Goal: Transaction & Acquisition: Obtain resource

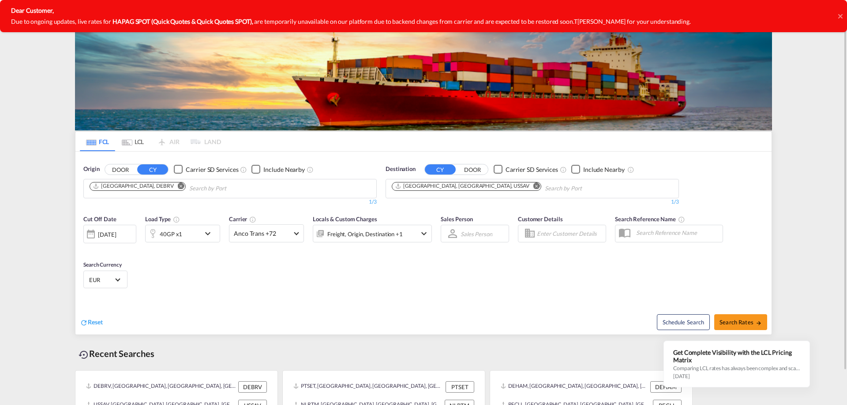
click at [840, 14] on icon at bounding box center [840, 16] width 4 height 7
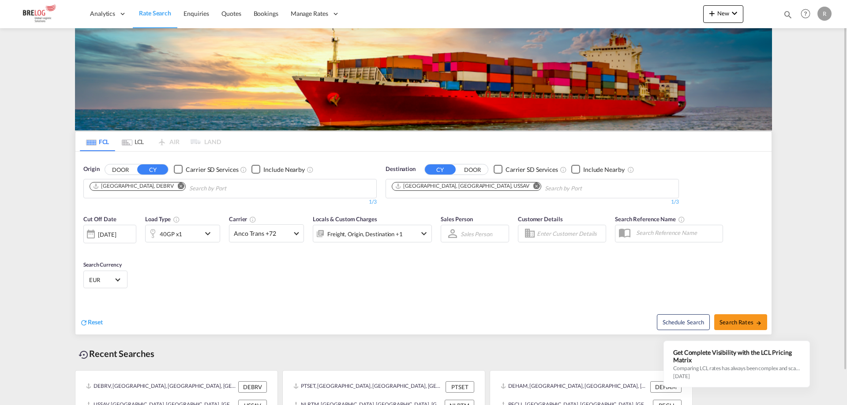
click at [172, 186] on button "Remove" at bounding box center [178, 187] width 13 height 9
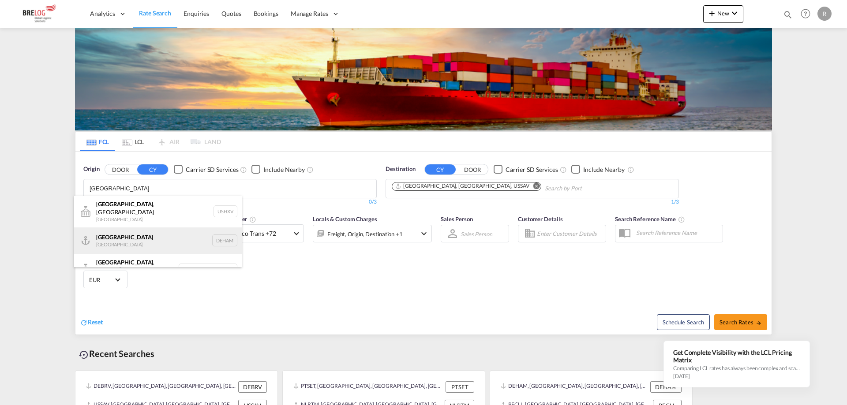
type input "Hamburg"
click at [148, 233] on div "Hamburg Germany DEHAM" at bounding box center [158, 241] width 168 height 26
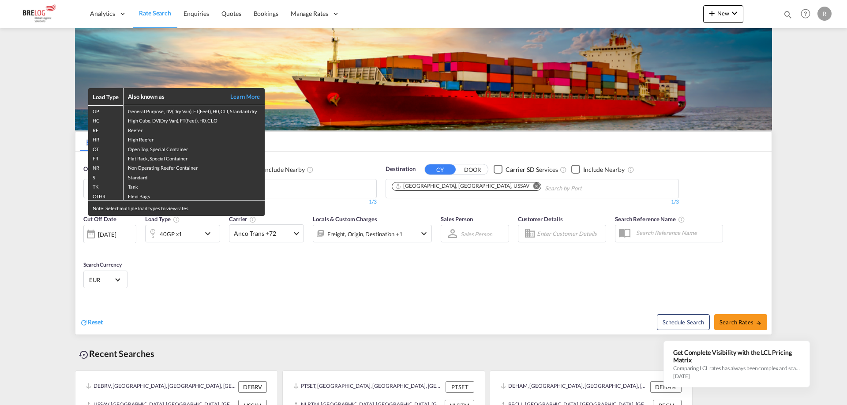
click at [460, 184] on div "Load Type Also known as Learn More GP General Purpose, DV(Dry Van), FT(Feet), H…" at bounding box center [423, 202] width 847 height 405
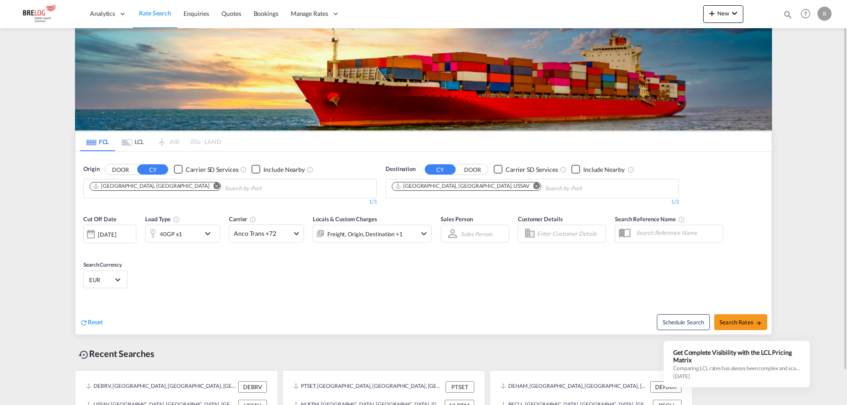
click at [533, 187] on md-icon "Remove" at bounding box center [536, 186] width 7 height 7
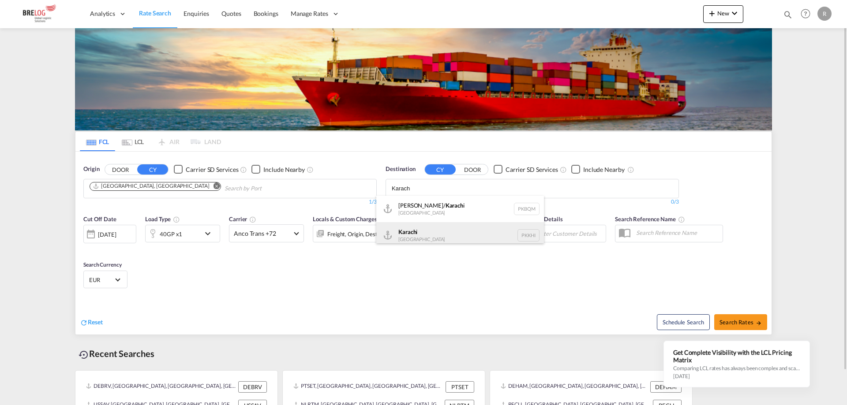
type input "Karach"
click at [439, 232] on div "Karach i Pakistan PKKHI" at bounding box center [460, 235] width 168 height 26
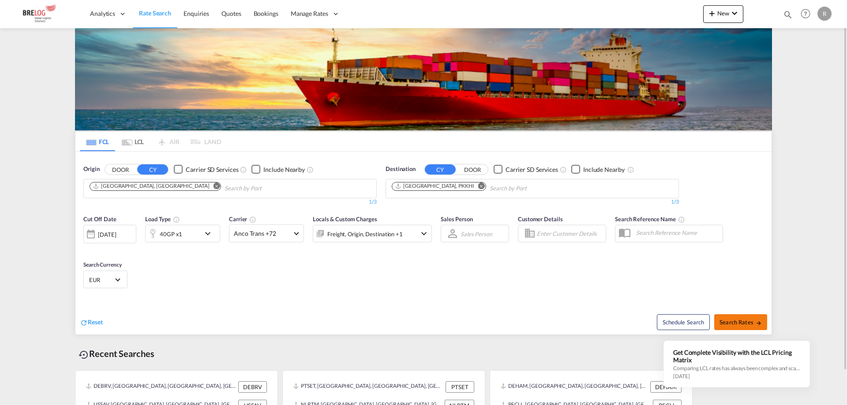
click at [730, 324] on span "Search Rates" at bounding box center [740, 322] width 42 height 7
type input "DEHAM to PKKHI / 11 Sep 2025"
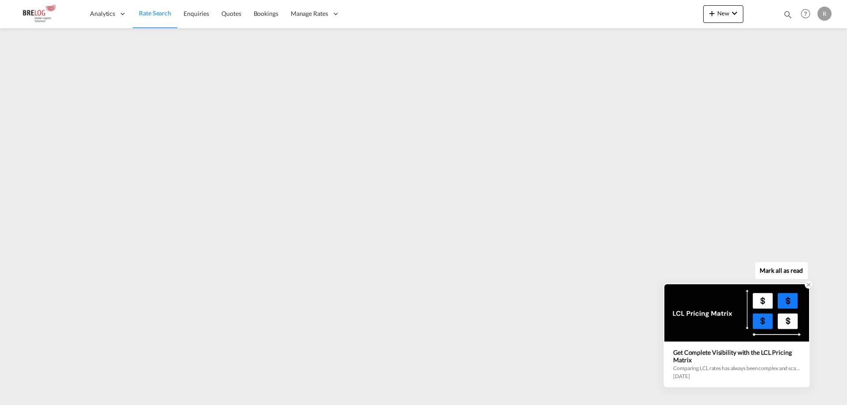
click at [808, 285] on icon at bounding box center [808, 285] width 3 height 3
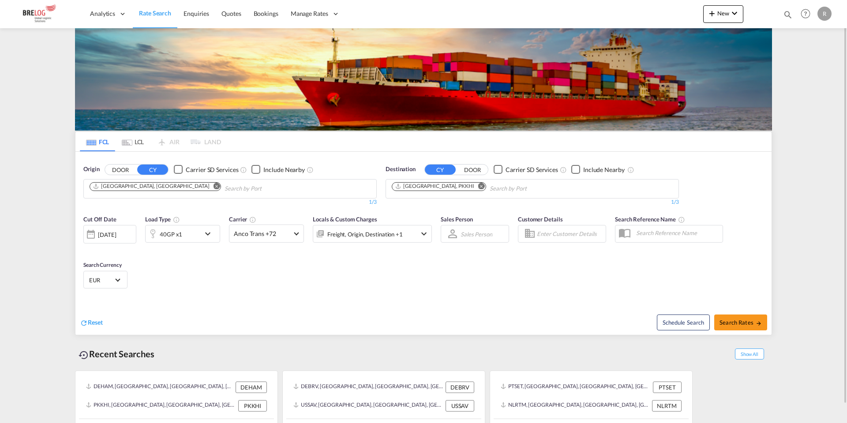
click at [478, 185] on md-icon "Remove" at bounding box center [481, 186] width 7 height 7
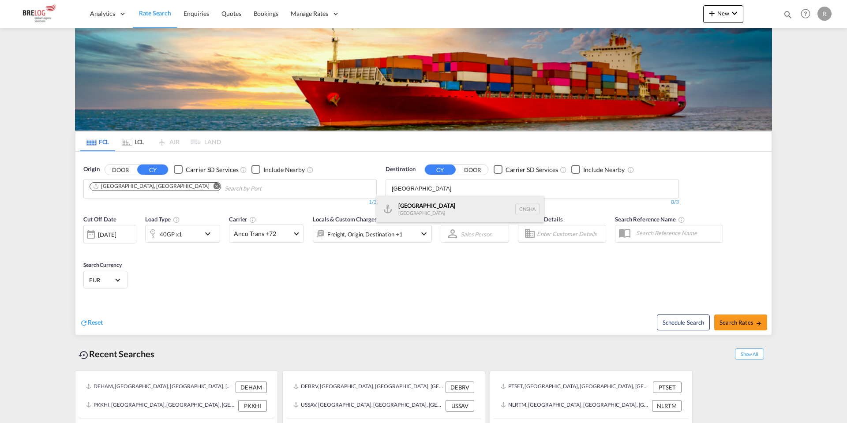
type input "[GEOGRAPHIC_DATA]"
drag, startPoint x: 428, startPoint y: 208, endPoint x: 219, endPoint y: 222, distance: 210.0
click at [428, 208] on div "Shanghai [GEOGRAPHIC_DATA] [GEOGRAPHIC_DATA]" at bounding box center [460, 209] width 168 height 26
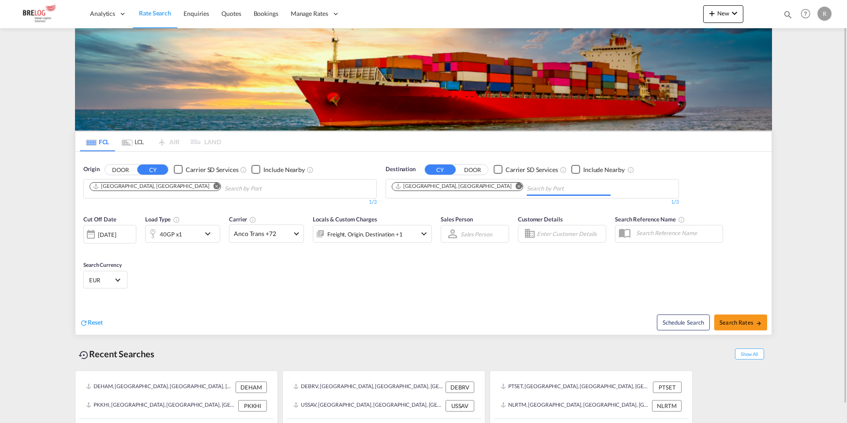
click at [202, 230] on md-icon "icon-chevron-down" at bounding box center [209, 234] width 15 height 11
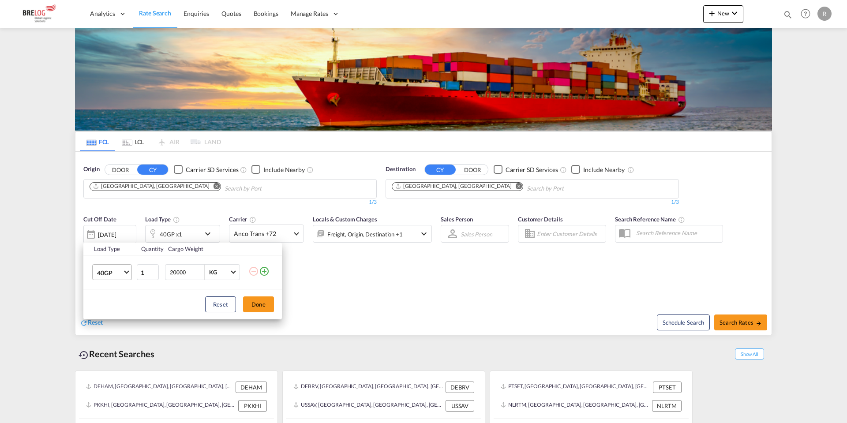
click at [107, 271] on span "40GP" at bounding box center [110, 273] width 26 height 9
click at [116, 296] on md-option "40HC" at bounding box center [120, 293] width 60 height 21
click at [192, 275] on input "20000" at bounding box center [186, 272] width 35 height 15
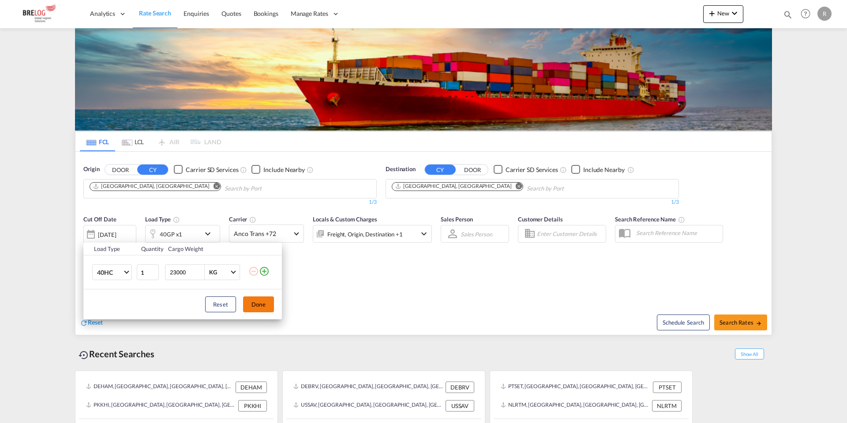
type input "23000"
click at [259, 303] on button "Done" at bounding box center [258, 304] width 31 height 16
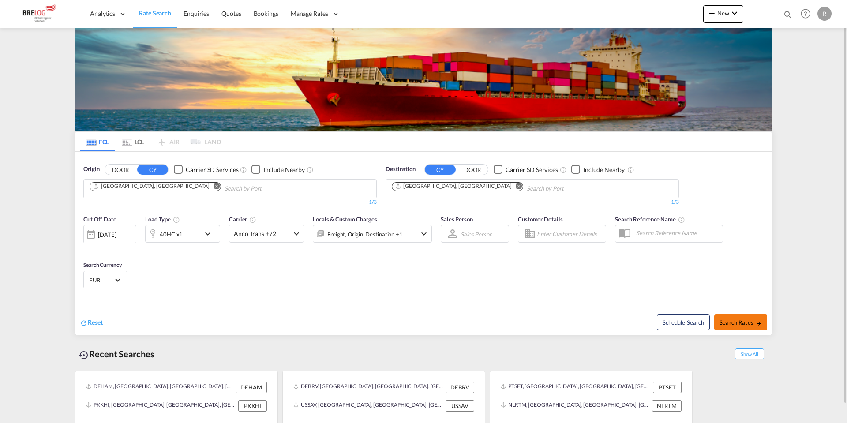
click at [762, 324] on button "Search Rates" at bounding box center [740, 323] width 53 height 16
type input "DEHAM to [GEOGRAPHIC_DATA] / [DATE]"
